Goal: Task Accomplishment & Management: Use online tool/utility

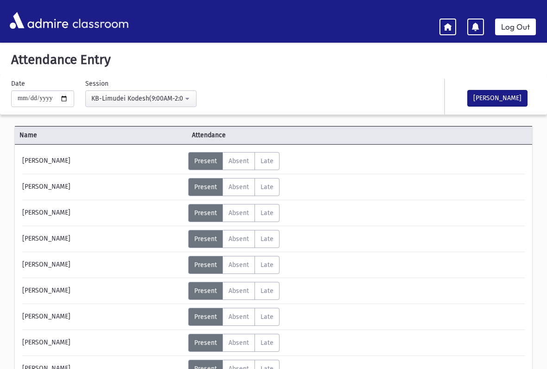
click at [108, 101] on div "KB-Limudei Kodesh(9:00AM-2:00PM)" at bounding box center [137, 99] width 92 height 10
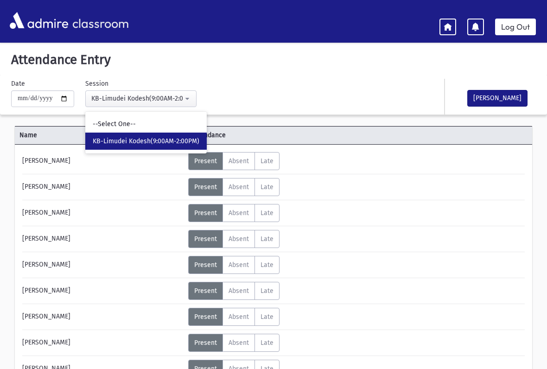
click at [241, 90] on div "**********" at bounding box center [184, 93] width 357 height 28
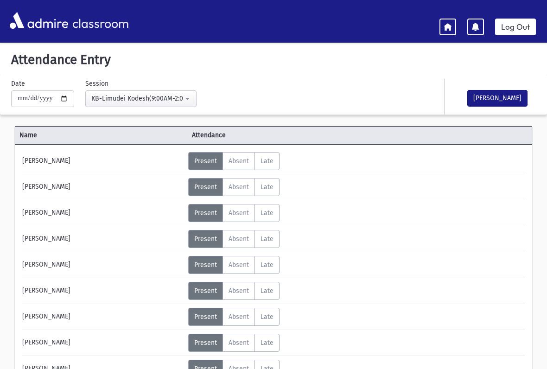
click at [498, 98] on button "[PERSON_NAME]" at bounding box center [497, 98] width 60 height 17
click at [449, 32] on link at bounding box center [447, 27] width 17 height 17
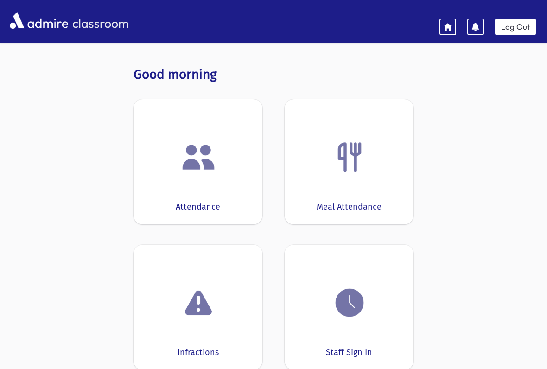
click at [330, 292] on div at bounding box center [349, 302] width 100 height 35
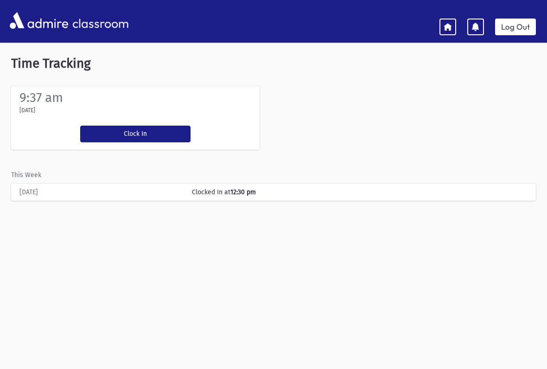
click at [452, 27] on icon at bounding box center [447, 26] width 8 height 8
